Goal: Task Accomplishment & Management: Use online tool/utility

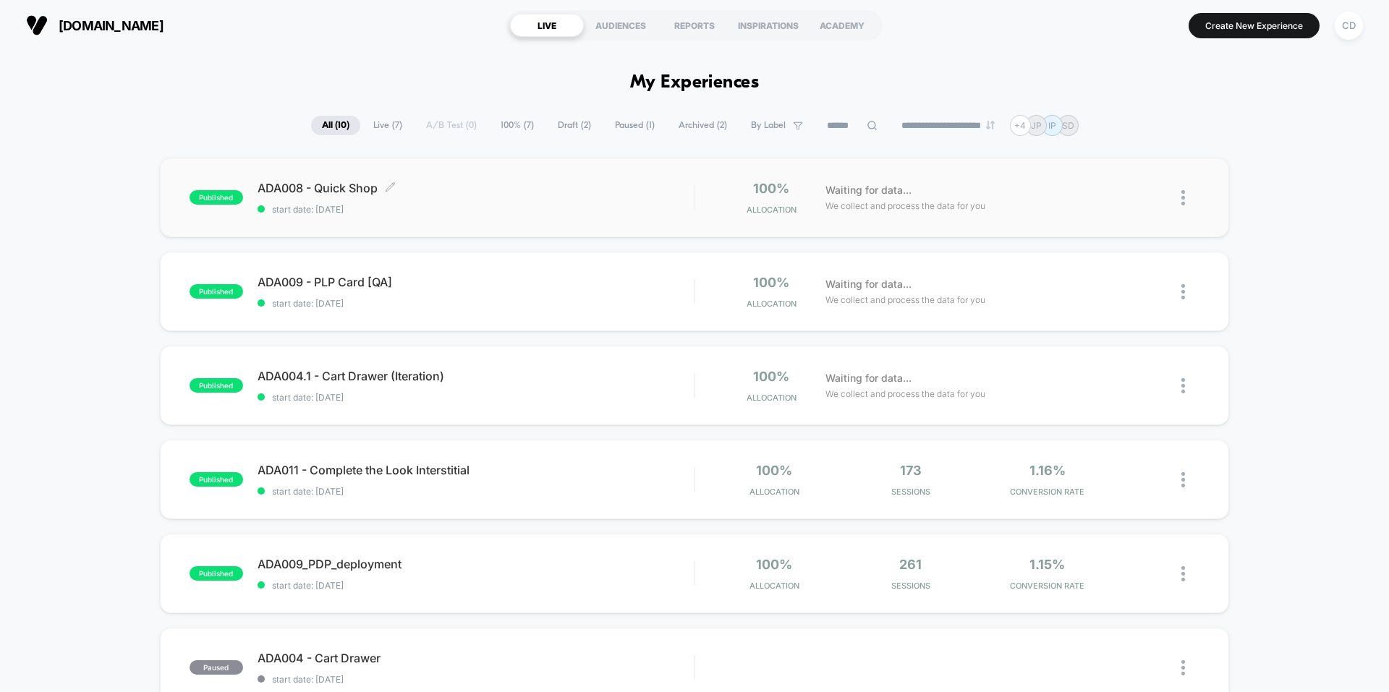
click at [503, 199] on div "ADA008 - Quick Shop Click to edit experience details Click to edit experience d…" at bounding box center [476, 198] width 436 height 34
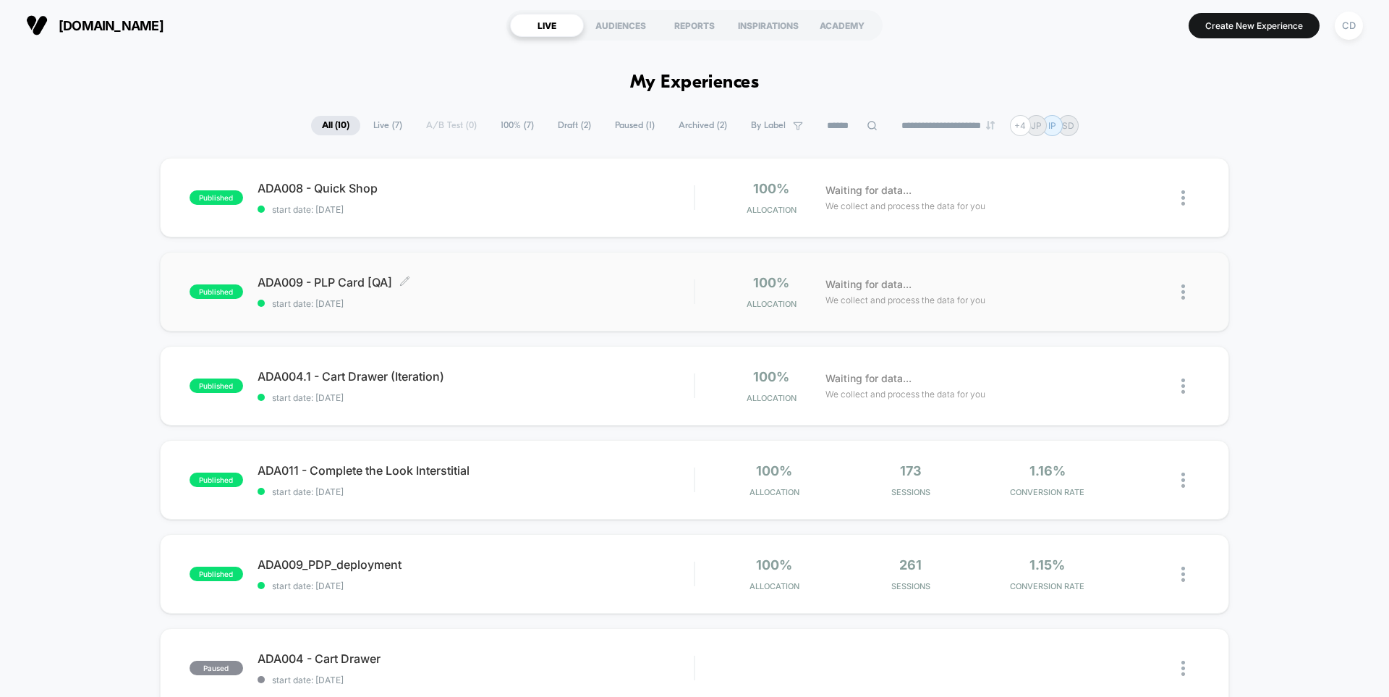
click at [512, 298] on span "start date: [DATE]" at bounding box center [476, 303] width 436 height 11
click at [569, 472] on span "ADA011 - Complete the Look Interstitial Click to edit experience details" at bounding box center [476, 470] width 436 height 14
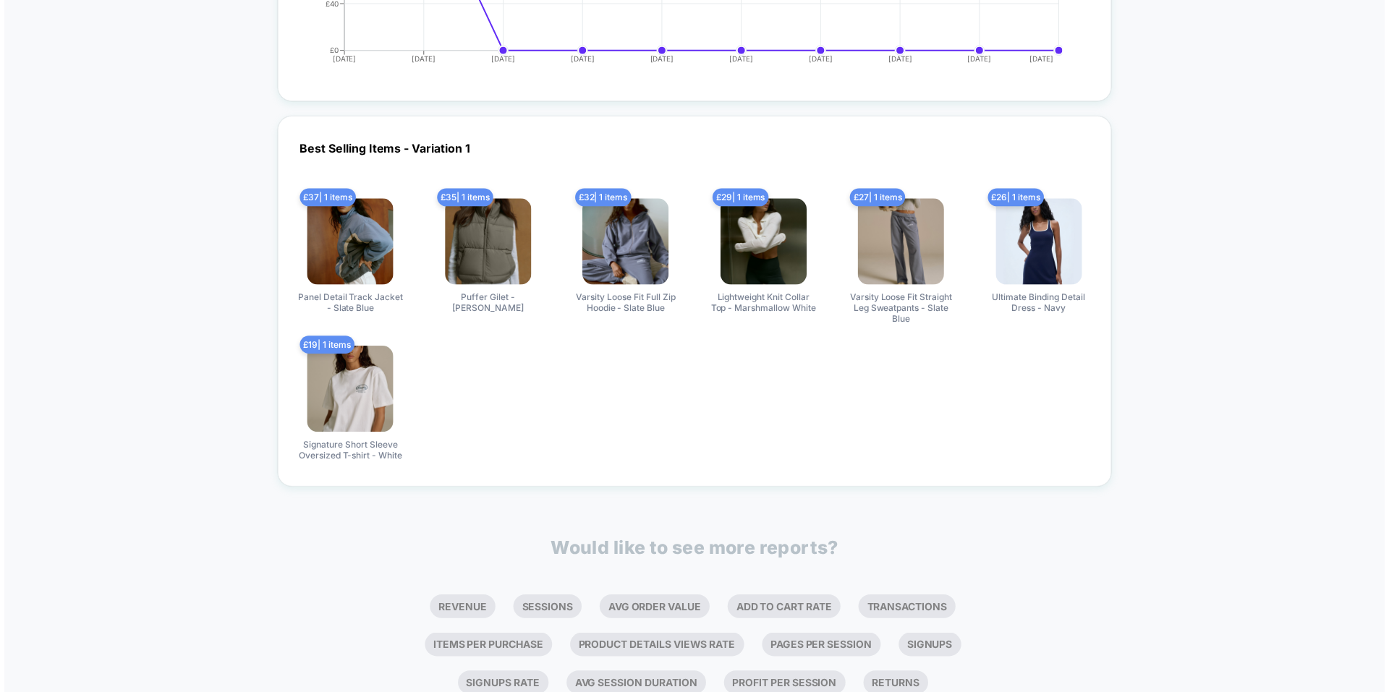
scroll to position [1664, 0]
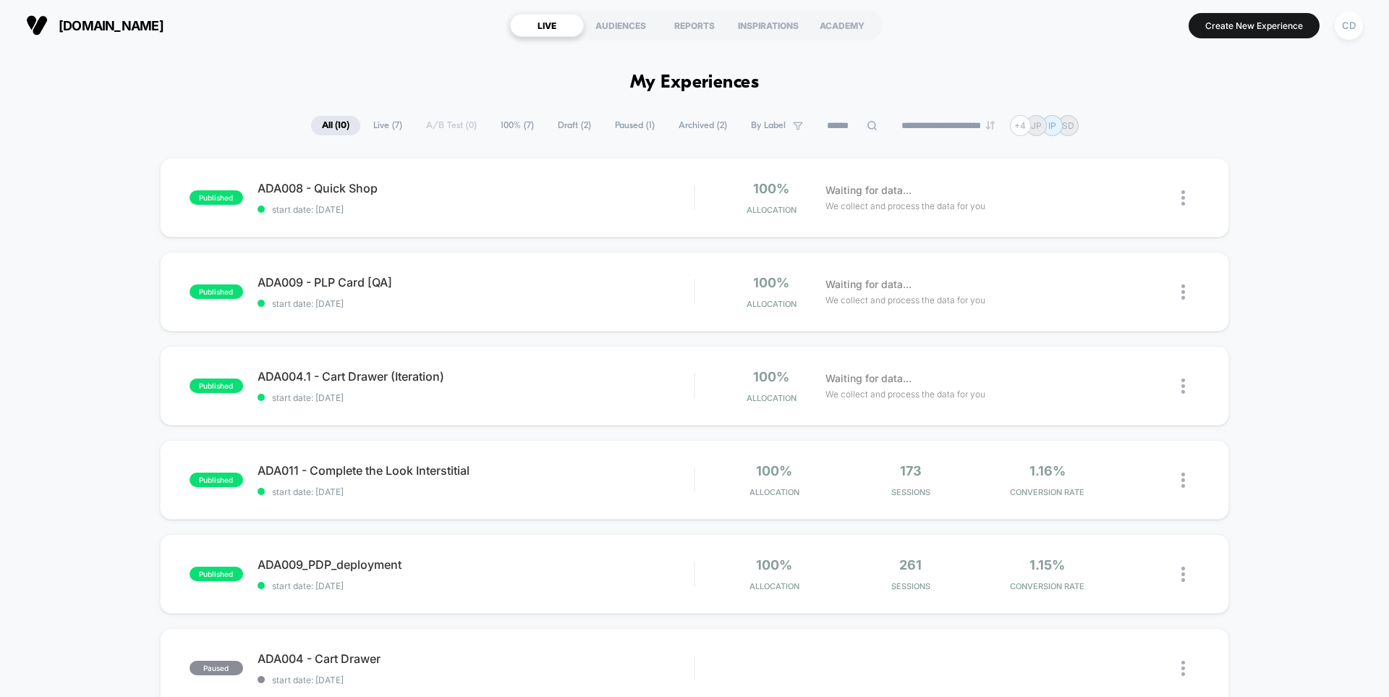
click at [683, 296] on div "published ADA008 - Quick Shop start date: [DATE] 100% Allocation Waiting for da…" at bounding box center [694, 667] width 1389 height 1019
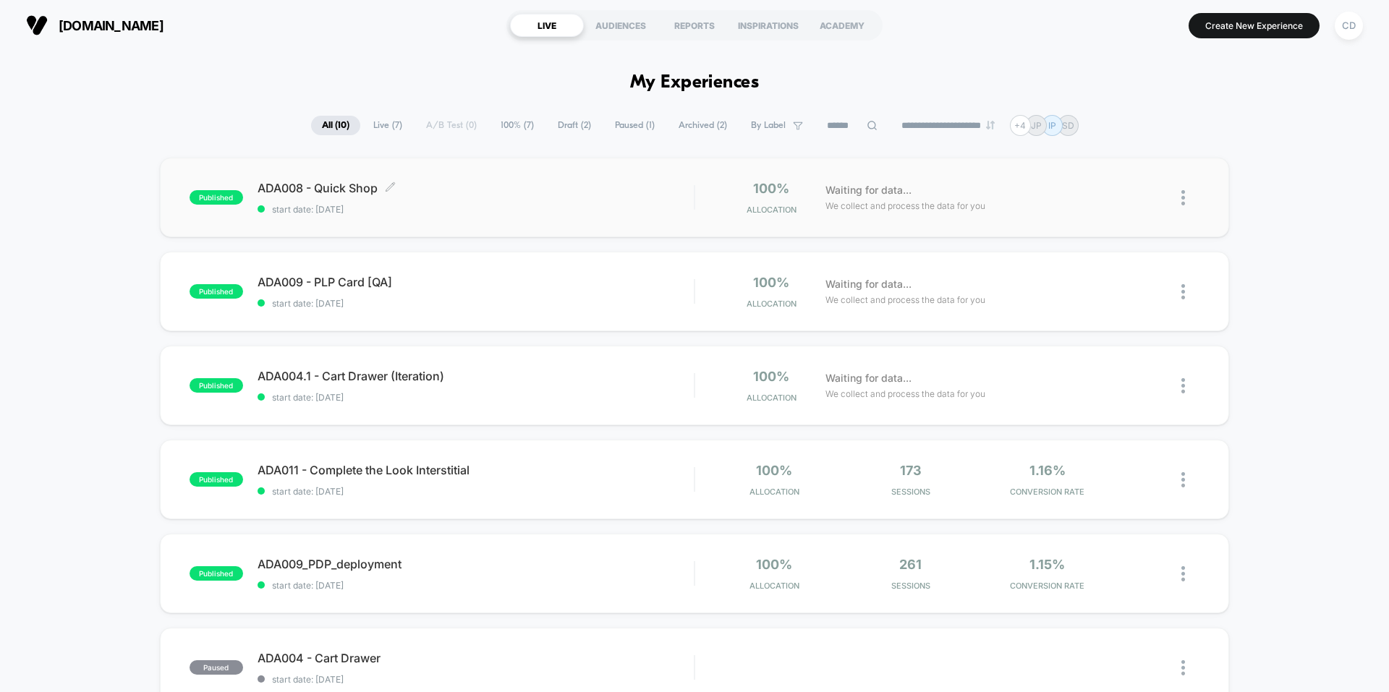
click at [545, 194] on span "ADA008 - Quick Shop Click to edit experience details" at bounding box center [476, 188] width 436 height 14
click at [551, 186] on span "ADA008 - Quick Shop Click to edit experience details" at bounding box center [476, 188] width 436 height 14
